Goal: Find specific page/section: Find specific page/section

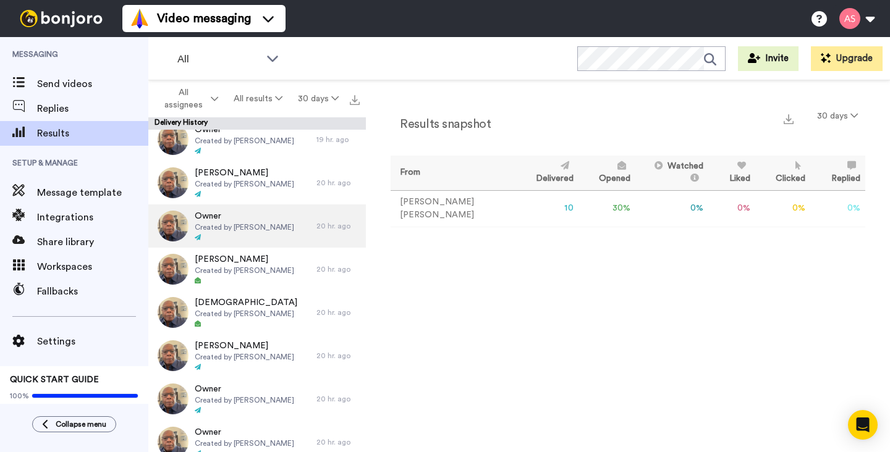
scroll to position [103, 0]
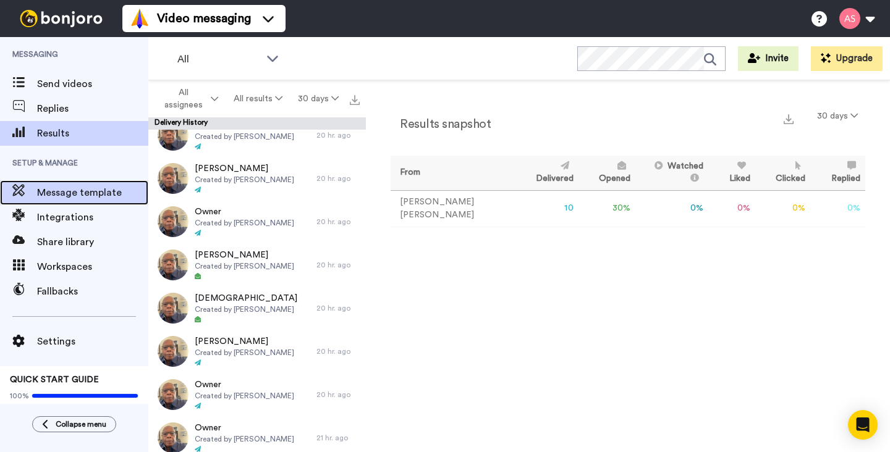
click at [69, 190] on span "Message template" at bounding box center [92, 192] width 111 height 15
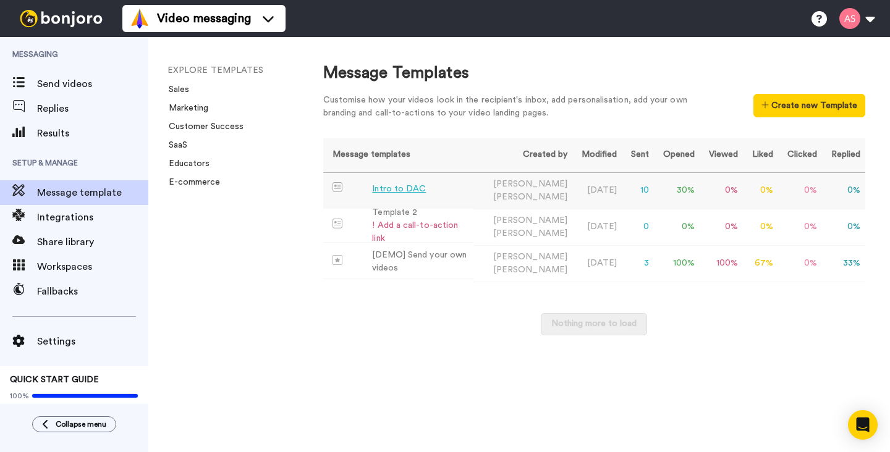
click at [382, 190] on div "Intro to DAC" at bounding box center [399, 189] width 54 height 13
